Goal: Task Accomplishment & Management: Manage account settings

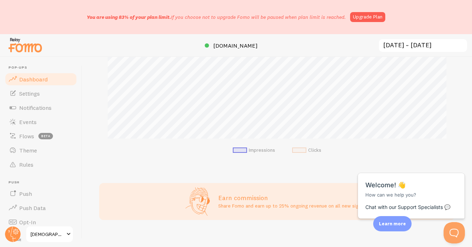
scroll to position [250, 0]
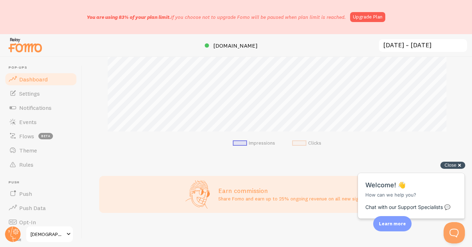
click at [452, 164] on span "Close" at bounding box center [451, 165] width 12 height 5
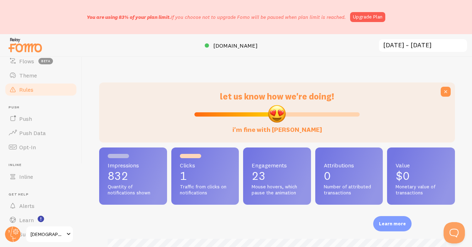
scroll to position [95, 0]
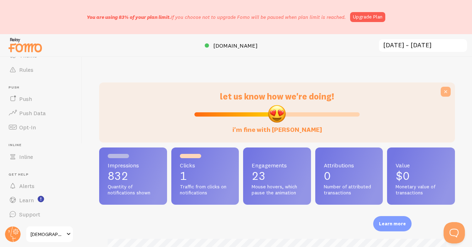
click at [449, 89] on icon at bounding box center [445, 91] width 7 height 7
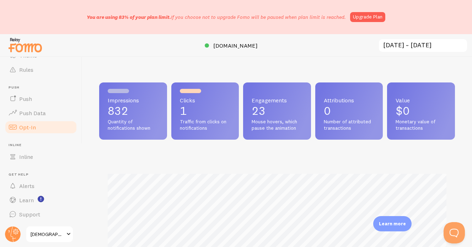
scroll to position [0, 0]
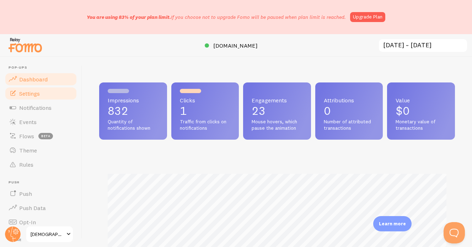
click at [25, 95] on span "Settings" at bounding box center [29, 93] width 21 height 7
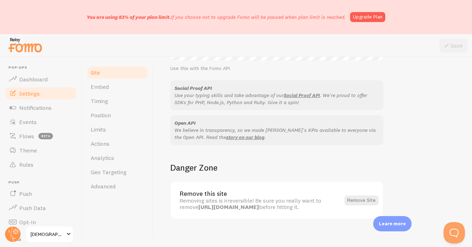
scroll to position [458, 0]
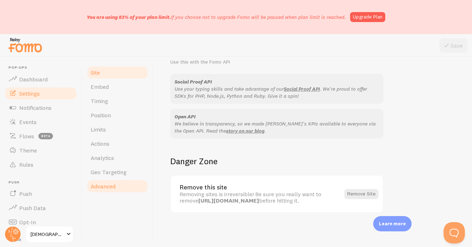
click at [107, 186] on span "Advanced" at bounding box center [103, 186] width 25 height 7
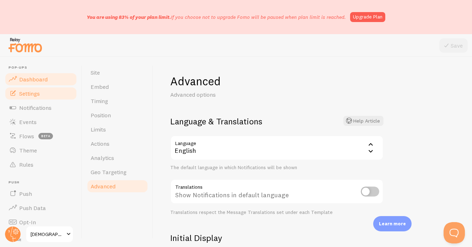
click at [43, 80] on span "Dashboard" at bounding box center [33, 79] width 28 height 7
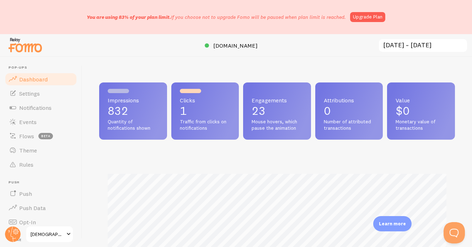
click at [69, 234] on span at bounding box center [68, 234] width 9 height 9
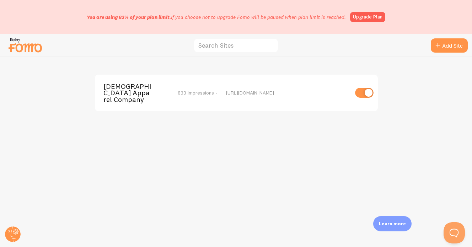
click at [123, 91] on span "[DEMOGRAPHIC_DATA] Apparel Company" at bounding box center [132, 93] width 57 height 20
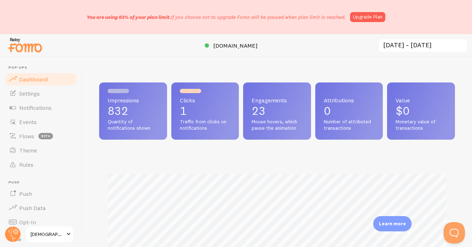
scroll to position [187, 356]
click at [27, 110] on span "Notifications" at bounding box center [35, 107] width 32 height 7
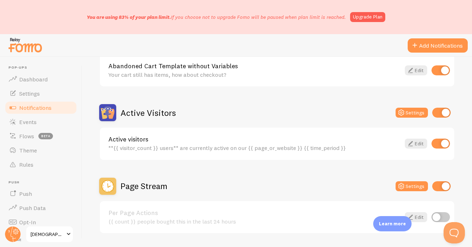
scroll to position [138, 0]
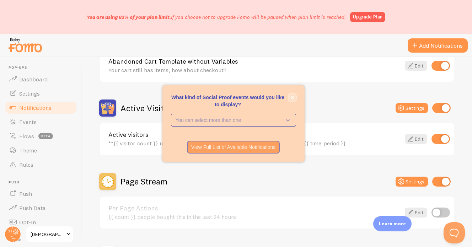
click at [292, 98] on icon "close," at bounding box center [293, 98] width 4 height 4
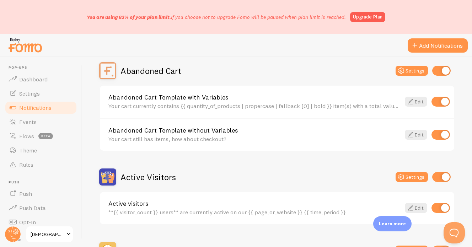
scroll to position [68, 0]
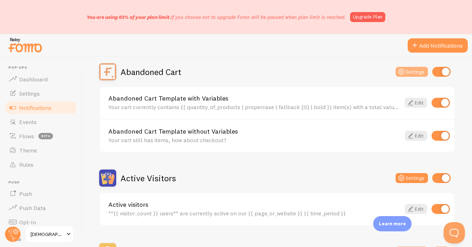
click at [403, 75] on icon at bounding box center [401, 72] width 9 height 9
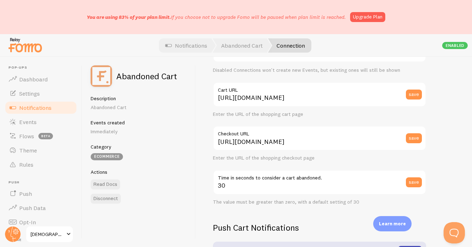
scroll to position [61, 0]
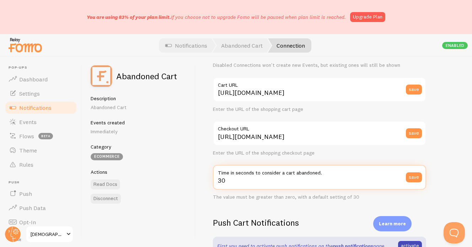
click at [231, 183] on input "30" at bounding box center [319, 177] width 213 height 25
click at [221, 178] on input "30" at bounding box center [319, 177] width 213 height 25
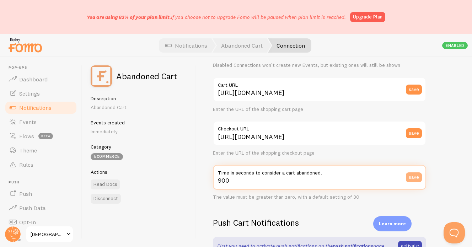
type input "900"
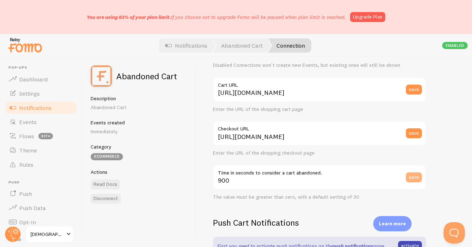
click at [412, 179] on button "save" at bounding box center [414, 178] width 16 height 10
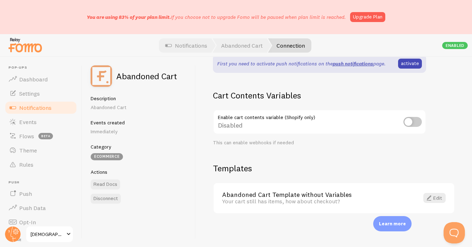
scroll to position [244, 0]
click at [312, 202] on div "Your cart still has items, how about checkout?" at bounding box center [316, 200] width 189 height 6
click at [439, 198] on link "Edit" at bounding box center [435, 197] width 22 height 10
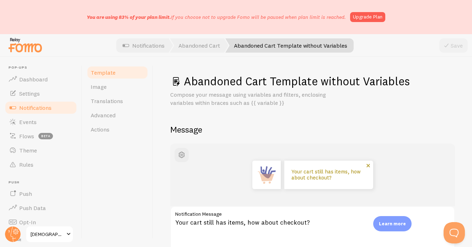
scroll to position [13, 0]
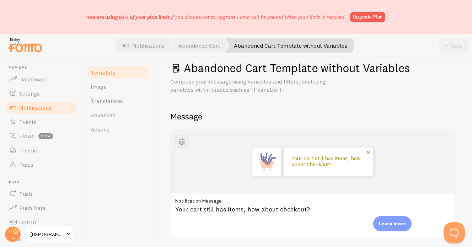
click at [306, 165] on p "Your cart still has items, how about checkout?" at bounding box center [329, 162] width 75 height 12
click at [309, 164] on p "Your cart still has items, how about checkout?" at bounding box center [329, 162] width 75 height 12
click at [304, 164] on p "Your cart still has items, how about checkout?" at bounding box center [329, 162] width 75 height 12
click at [306, 165] on p "Your cart still has items, how about checkout?" at bounding box center [329, 162] width 75 height 12
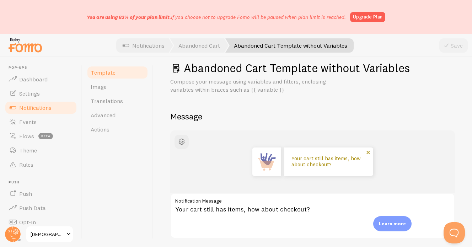
click at [359, 159] on p "Your cart still has items, how about checkout?" at bounding box center [329, 162] width 75 height 12
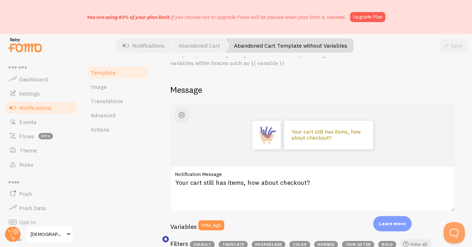
scroll to position [44, 0]
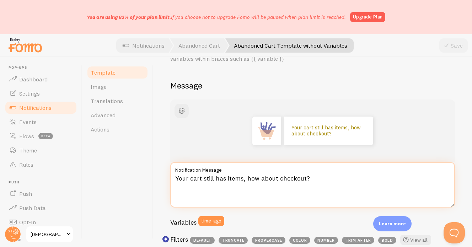
click at [281, 178] on textarea "Your cart still has items, how about checkout?" at bounding box center [312, 185] width 285 height 46
click at [277, 179] on textarea "Your cart still has items, how about checkout?" at bounding box center [312, 185] width 285 height 46
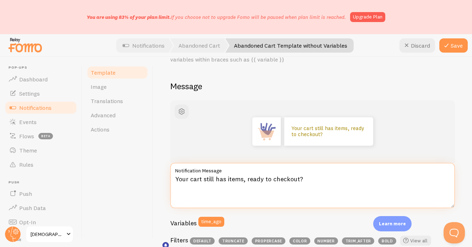
scroll to position [0, 0]
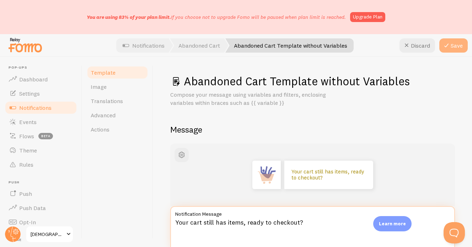
type textarea "Your cart still has items, ready to checkout?"
click at [455, 42] on button "Save" at bounding box center [454, 45] width 28 height 14
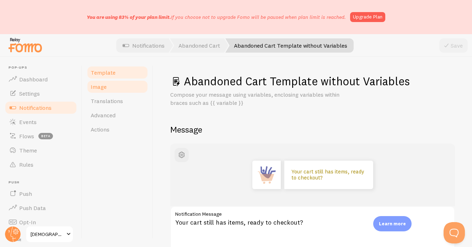
click at [101, 86] on span "Image" at bounding box center [99, 86] width 16 height 7
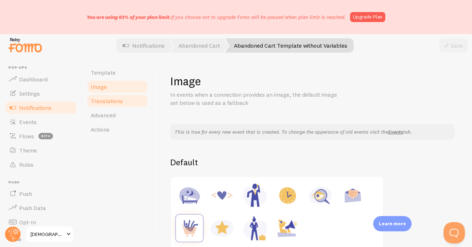
click at [107, 104] on span "Translations" at bounding box center [107, 100] width 32 height 7
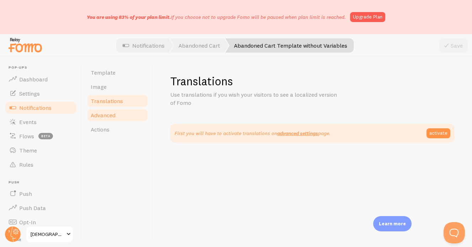
click at [107, 117] on span "Advanced" at bounding box center [103, 115] width 25 height 7
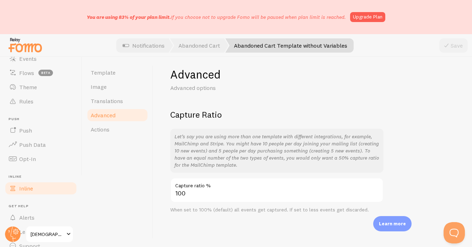
scroll to position [65, 0]
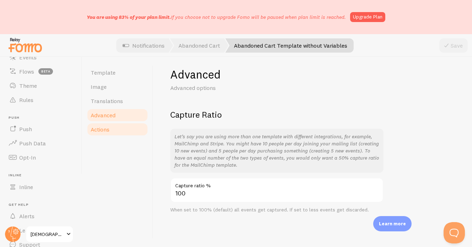
click at [111, 127] on link "Actions" at bounding box center [117, 129] width 62 height 14
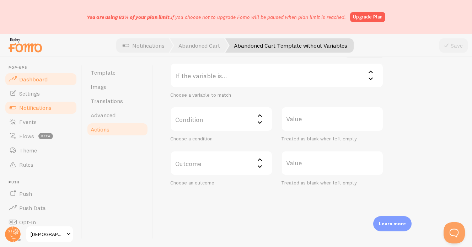
click at [30, 80] on span "Dashboard" at bounding box center [33, 79] width 28 height 7
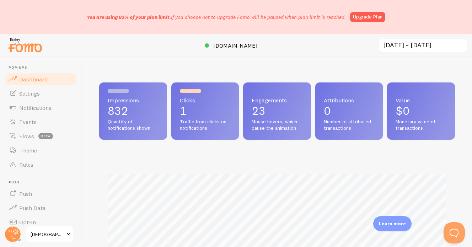
drag, startPoint x: 173, startPoint y: 17, endPoint x: 291, endPoint y: 18, distance: 118.1
click at [291, 18] on p "You are using 83% of your plan limit. If you choose not to upgrade Fomo will be…" at bounding box center [216, 17] width 259 height 7
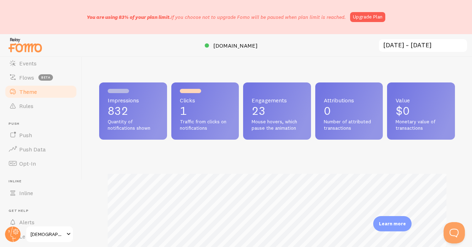
scroll to position [95, 0]
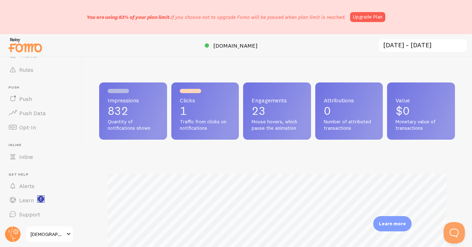
click at [42, 200] on rect "<p>Watch New Feature Tutorials!</p>" at bounding box center [41, 199] width 6 height 6
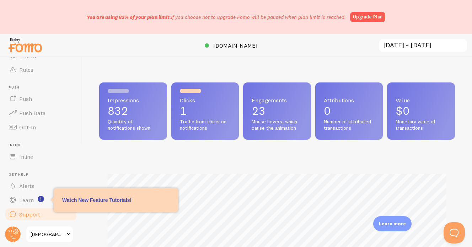
click at [34, 215] on span "Support" at bounding box center [29, 214] width 21 height 7
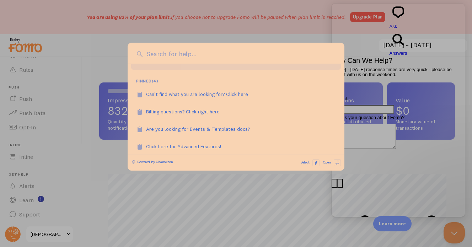
scroll to position [66, 0]
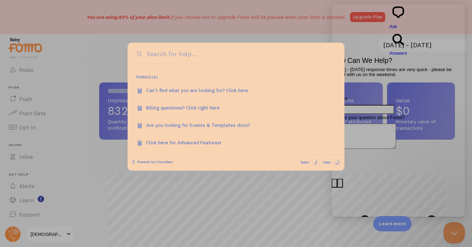
click at [82, 153] on div at bounding box center [236, 123] width 472 height 247
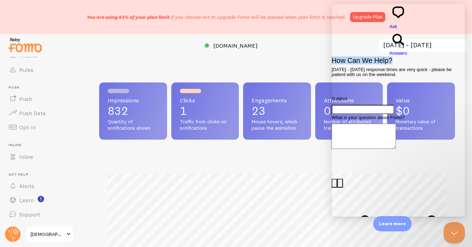
drag, startPoint x: 450, startPoint y: 12, endPoint x: 447, endPoint y: 24, distance: 12.8
click at [447, 24] on div "chat-square Ask search-medium Answers How Can We Help? [DATE] - [DATE] response…" at bounding box center [398, 148] width 133 height 288
click at [368, 187] on div "Subject What is your question about Fomo? image-plus emoji cross-large Send a m…" at bounding box center [398, 213] width 133 height 237
click at [452, 233] on button "Close Beacon popover" at bounding box center [452, 231] width 21 height 21
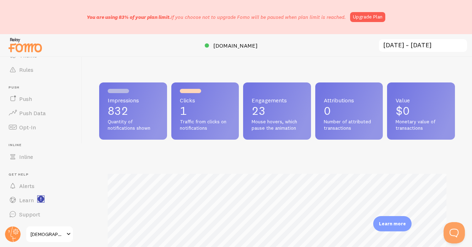
click at [41, 200] on rect "<p>Watch New Feature Tutorials!</p>" at bounding box center [41, 199] width 6 height 6
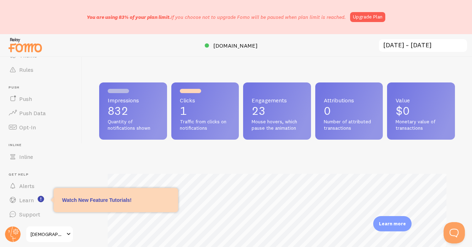
click at [203, 157] on div "Impressions Clicks" at bounding box center [277, 250] width 356 height 187
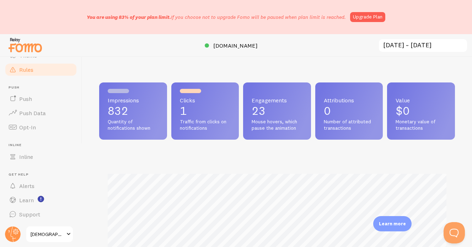
scroll to position [0, 0]
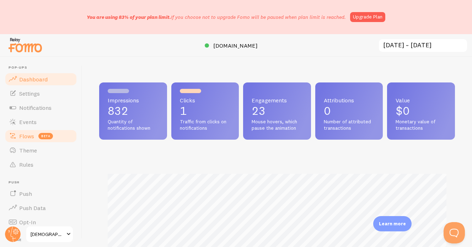
click at [31, 138] on span "Flows" at bounding box center [26, 136] width 15 height 7
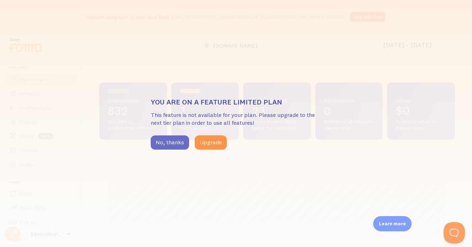
click at [152, 145] on button "No, thanks" at bounding box center [170, 143] width 38 height 14
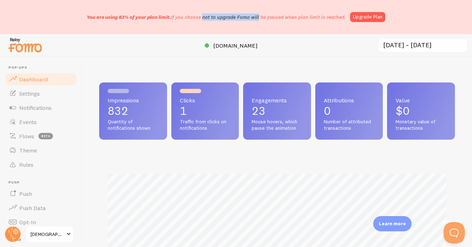
drag, startPoint x: 174, startPoint y: 18, endPoint x: 227, endPoint y: 15, distance: 53.1
click at [227, 15] on p "You are using 83% of your plan limit. If you choose not to upgrade Fomo will be…" at bounding box center [216, 17] width 259 height 7
